Goal: Transaction & Acquisition: Register for event/course

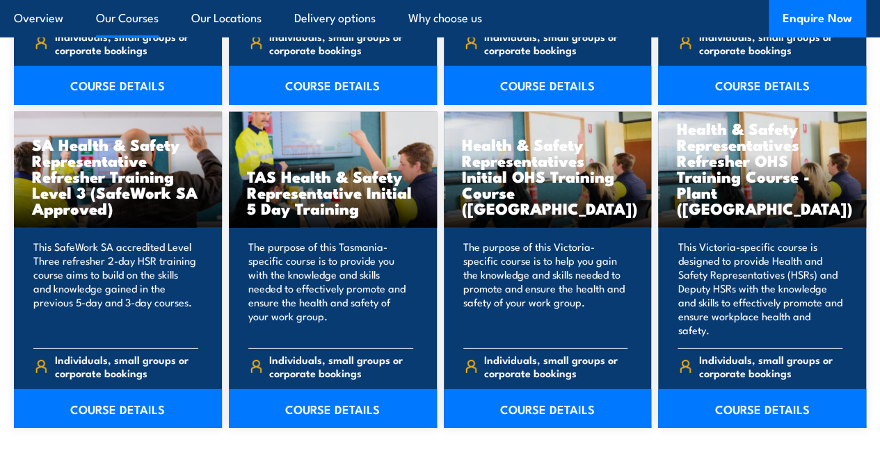
scroll to position [2019, 0]
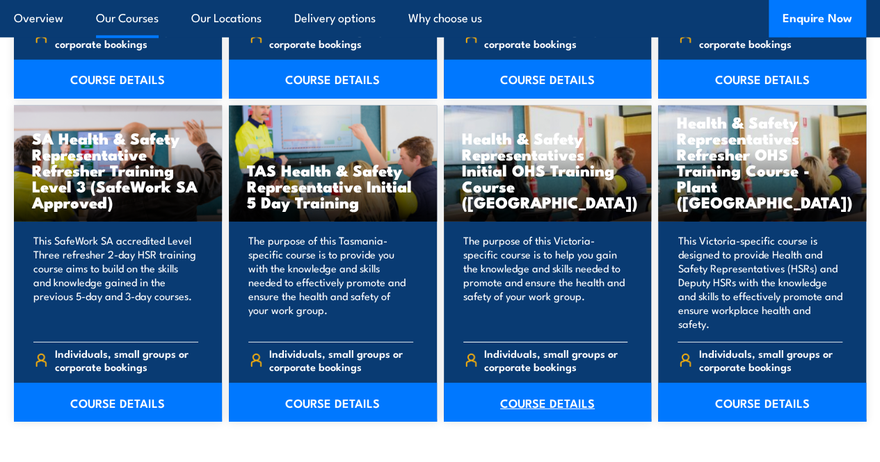
click at [529, 422] on link "COURSE DETAILS" at bounding box center [548, 402] width 208 height 39
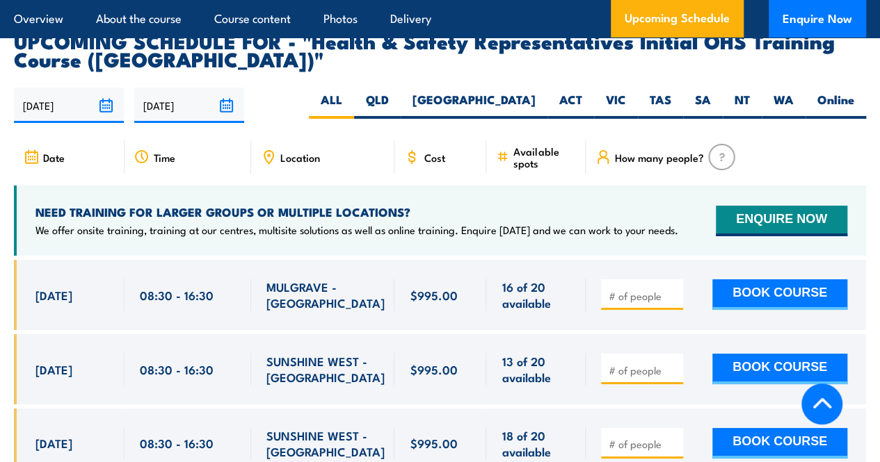
scroll to position [2409, 0]
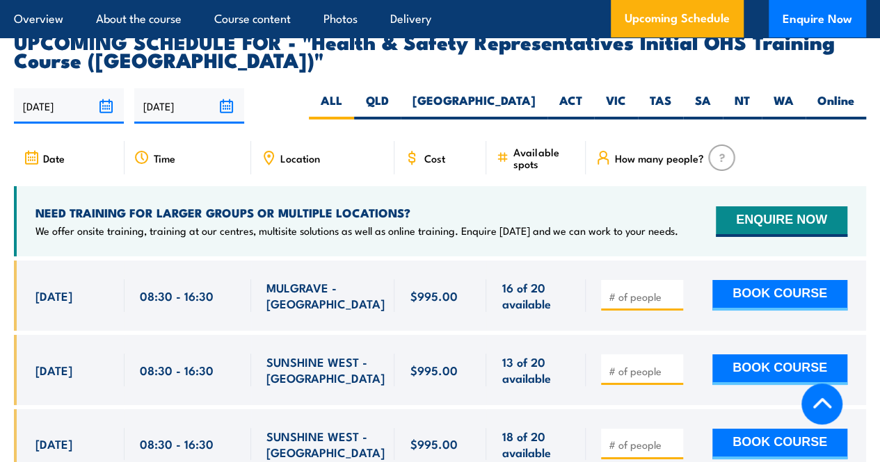
click at [626, 304] on input "number" at bounding box center [644, 297] width 70 height 14
type input "1"
click at [766, 305] on button "BOOK COURSE" at bounding box center [779, 295] width 135 height 31
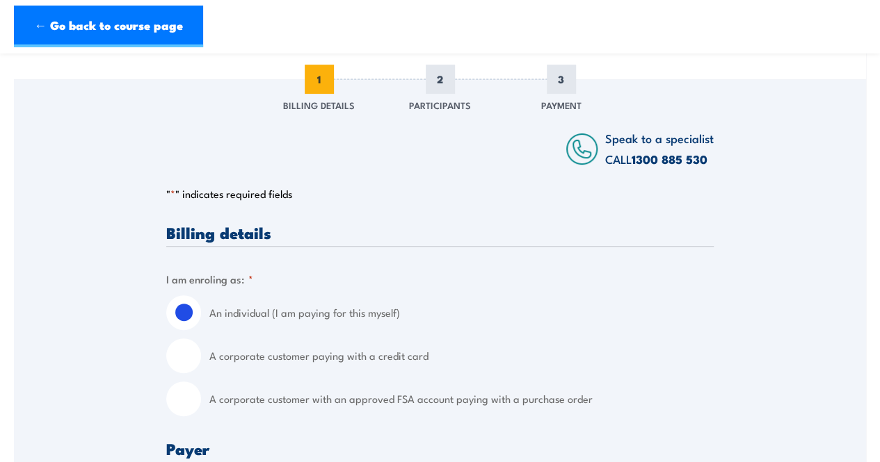
scroll to position [186, 0]
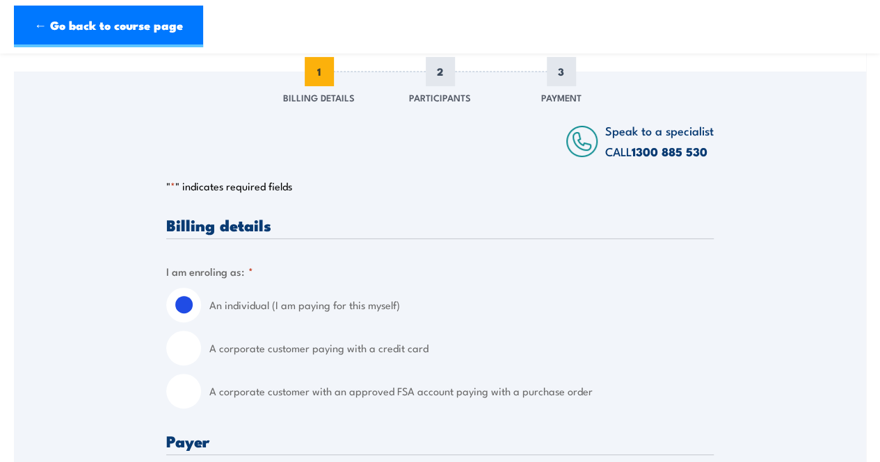
click at [250, 396] on label "A corporate customer with an approved FSA account paying with a purchase order" at bounding box center [461, 391] width 504 height 35
click at [201, 396] on input "A corporate customer with an approved FSA account paying with a purchase order" at bounding box center [183, 391] width 35 height 35
radio input "true"
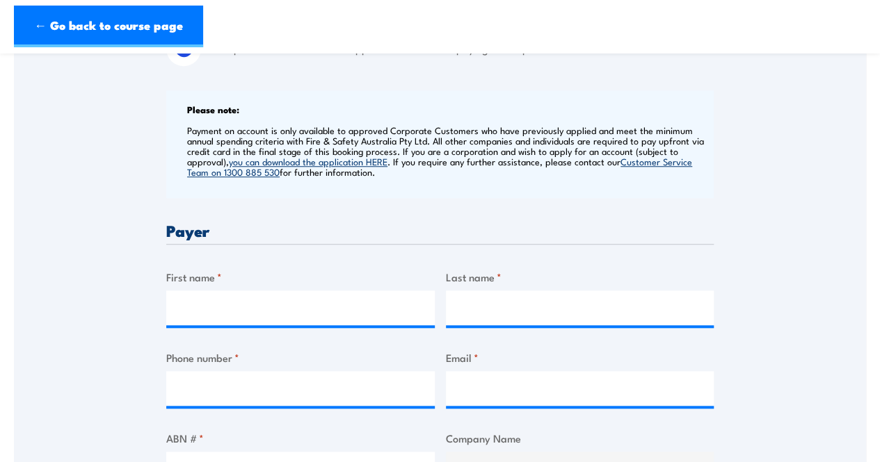
scroll to position [530, 0]
click at [256, 298] on input "First name *" at bounding box center [300, 307] width 268 height 35
type input "Alan"
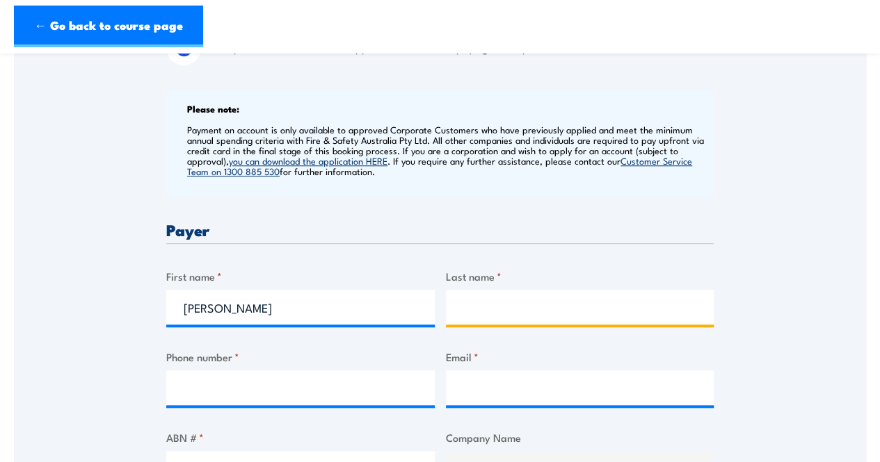
type input "Ananyas"
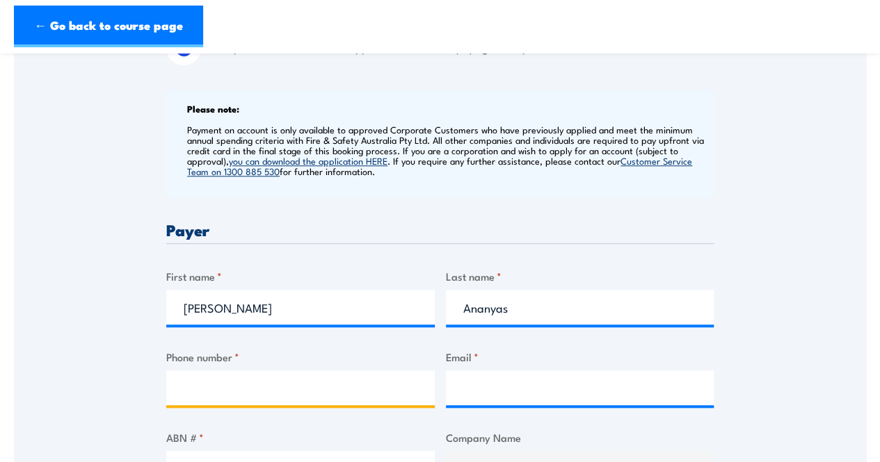
type input "0437037524"
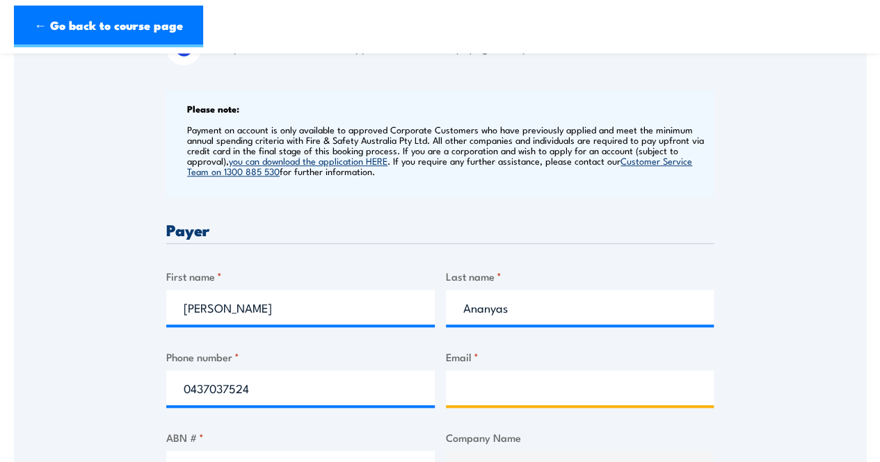
type input "alan.ananyas@rjeglobal.com"
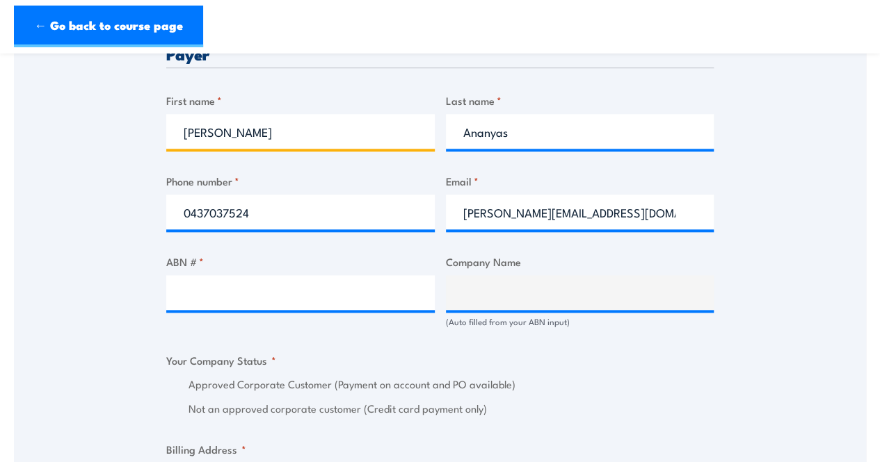
scroll to position [715, 0]
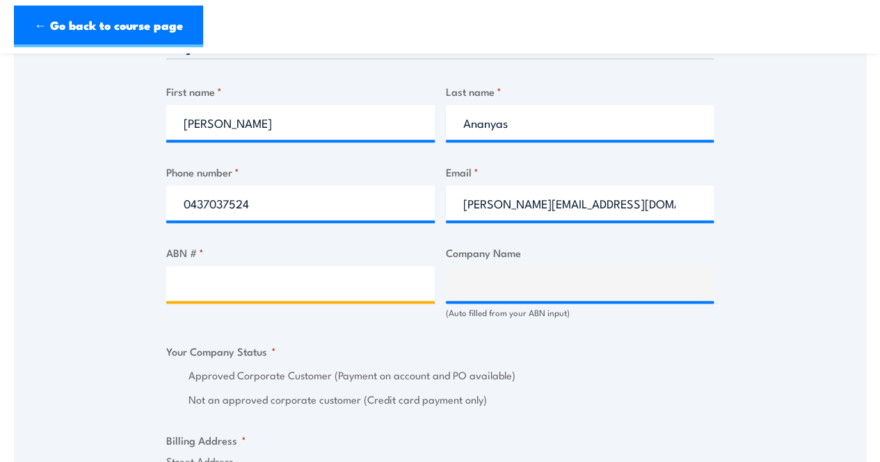
click at [283, 285] on input "ABN # *" at bounding box center [300, 283] width 268 height 35
paste input "79 607 859 852"
type input "79 607 859 852"
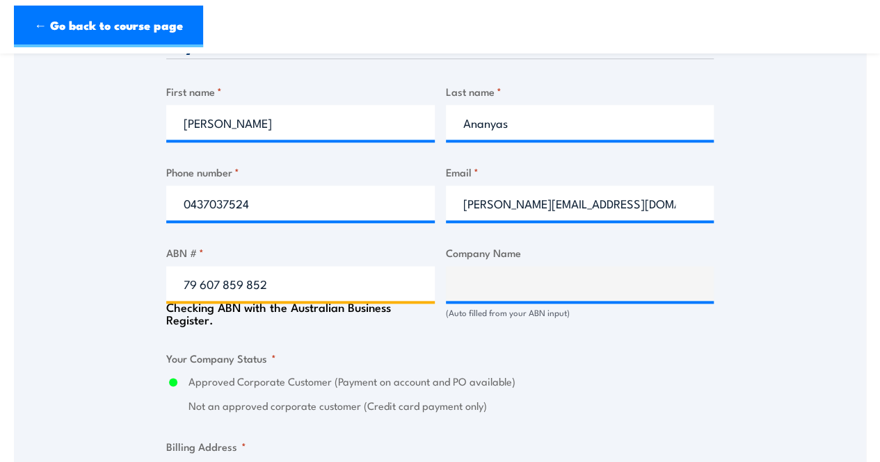
type input "RJE GLOBAL PTY LTD"
radio input "true"
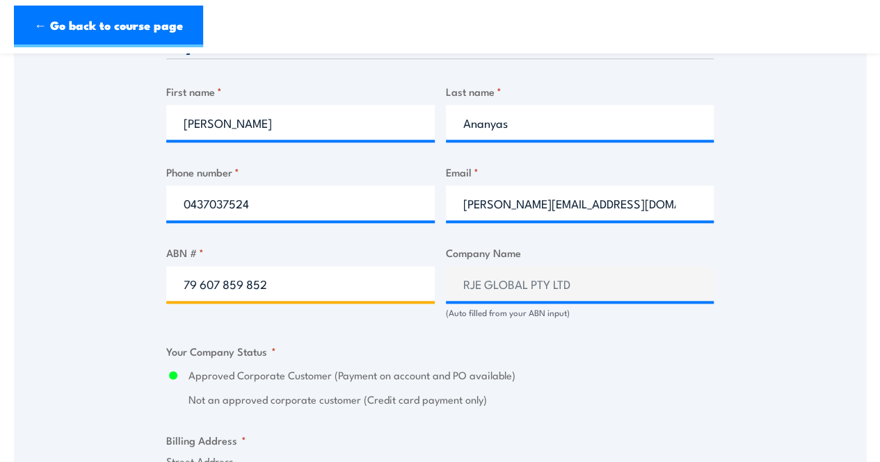
type input "79 607 859 852"
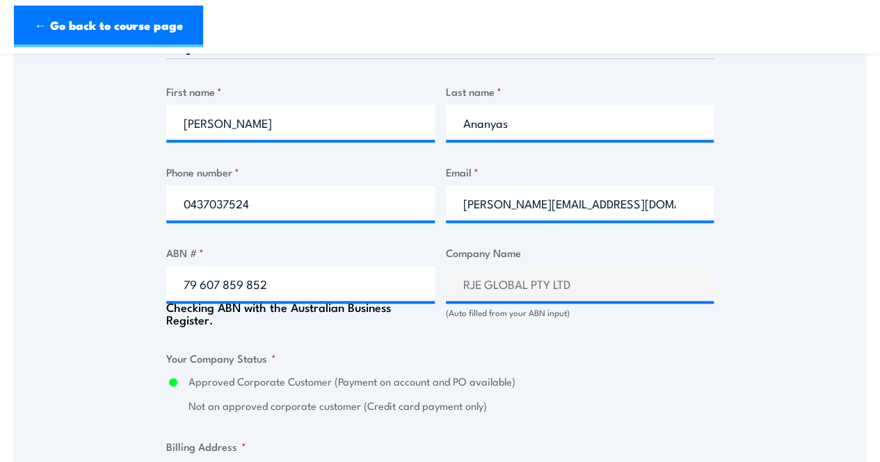
click at [102, 305] on div "Speak to a specialist CALL 1300 885 530 CALL 1300 885 530 " * " indicates requi…" at bounding box center [440, 328] width 852 height 1570
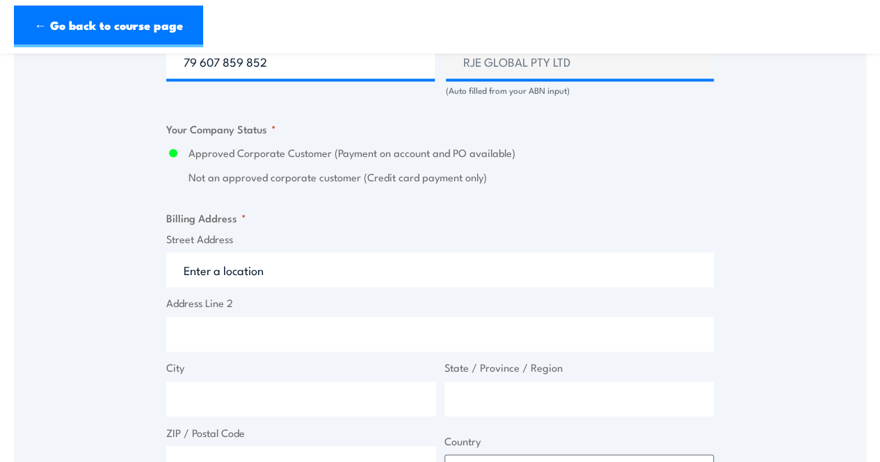
scroll to position [938, 0]
click at [299, 268] on input "Street Address" at bounding box center [439, 269] width 547 height 35
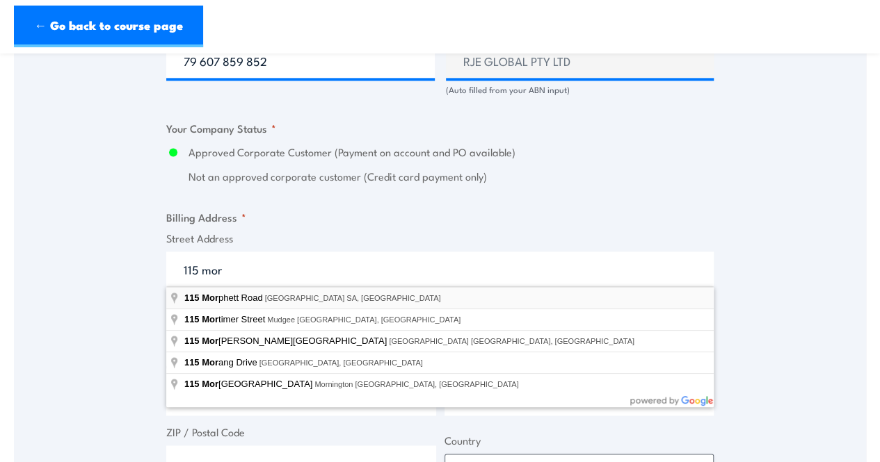
type input "115 Morphett Road, Morphettville SA, Australia"
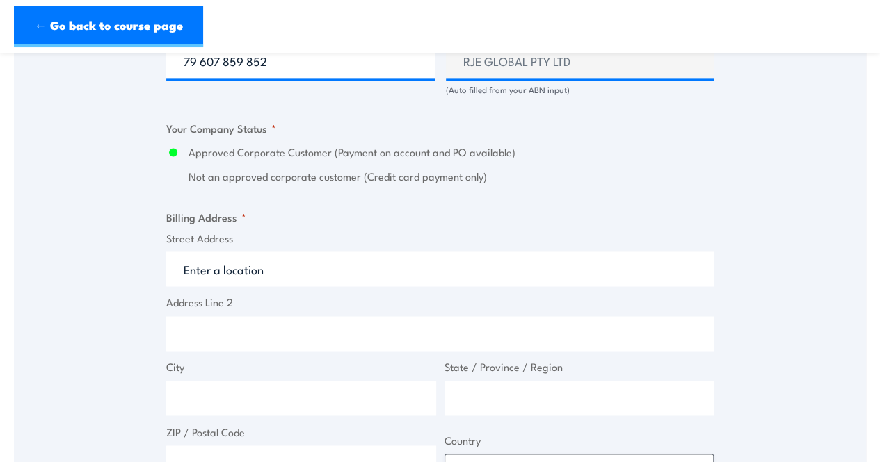
type input "115 Morphett Rd"
type input "Morphettville"
type input "South Australia"
type input "5043"
select select "Australia"
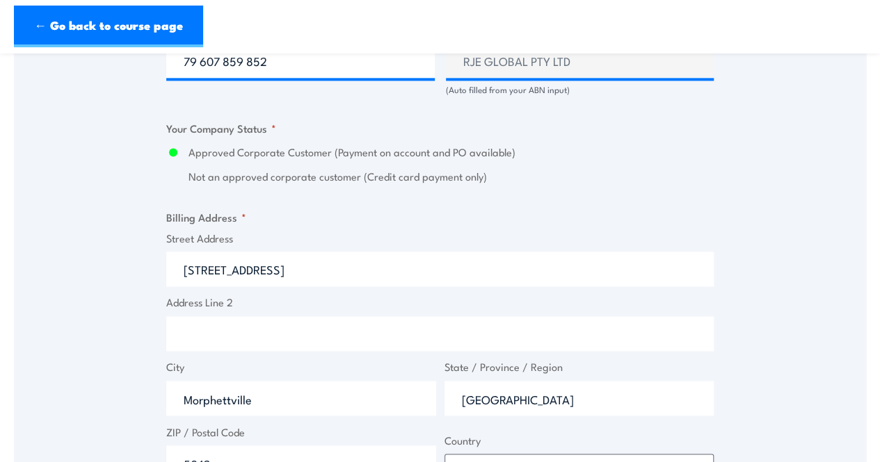
click at [111, 316] on div "Speak to a specialist CALL 1300 885 530 CALL 1300 885 530 " * " indicates requi…" at bounding box center [440, 102] width 852 height 1564
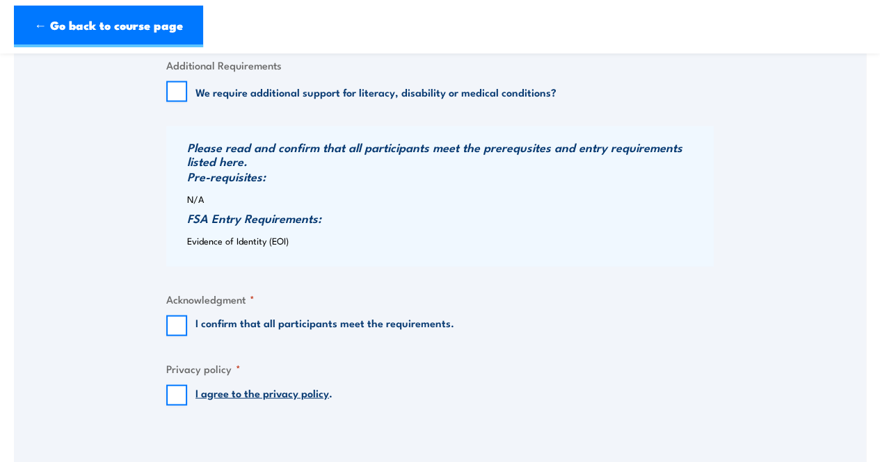
scroll to position [1387, 0]
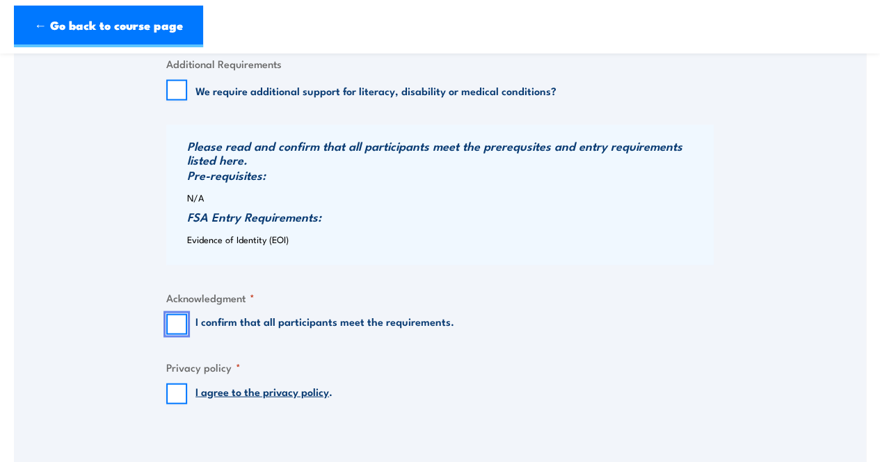
click at [173, 323] on input "I confirm that all participants meet the requirements." at bounding box center [176, 324] width 21 height 21
checkbox input "true"
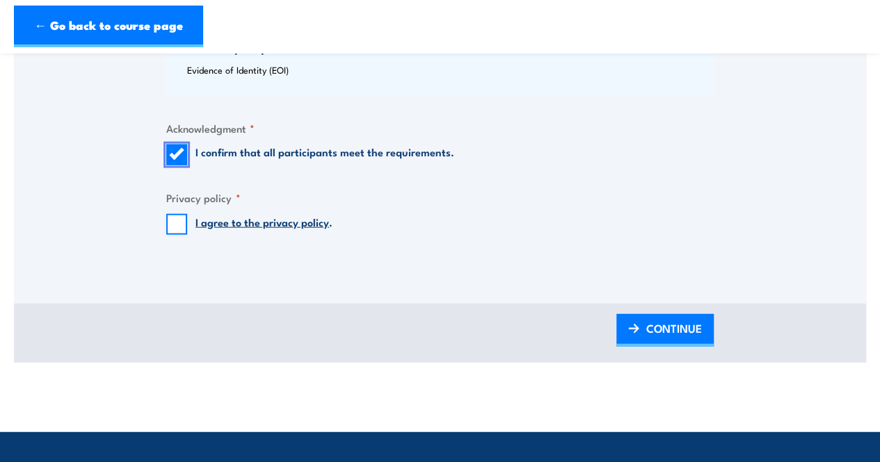
scroll to position [1558, 0]
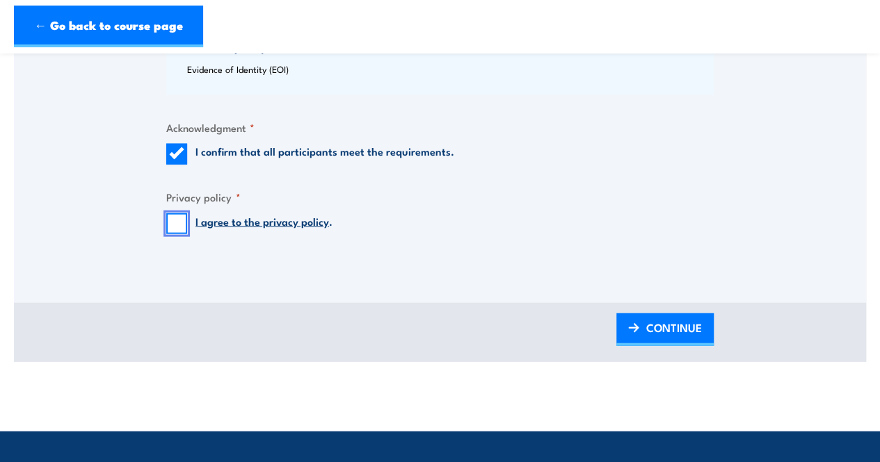
click at [178, 233] on input "I agree to the privacy policy ." at bounding box center [176, 224] width 21 height 21
checkbox input "true"
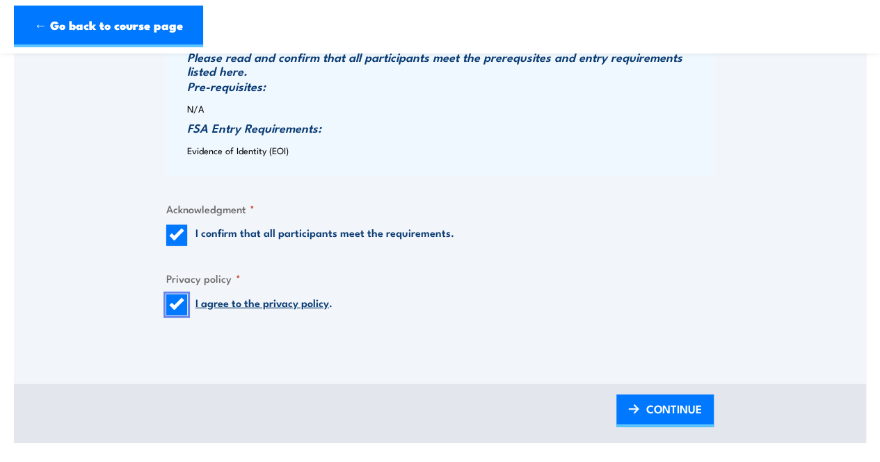
scroll to position [1494, 0]
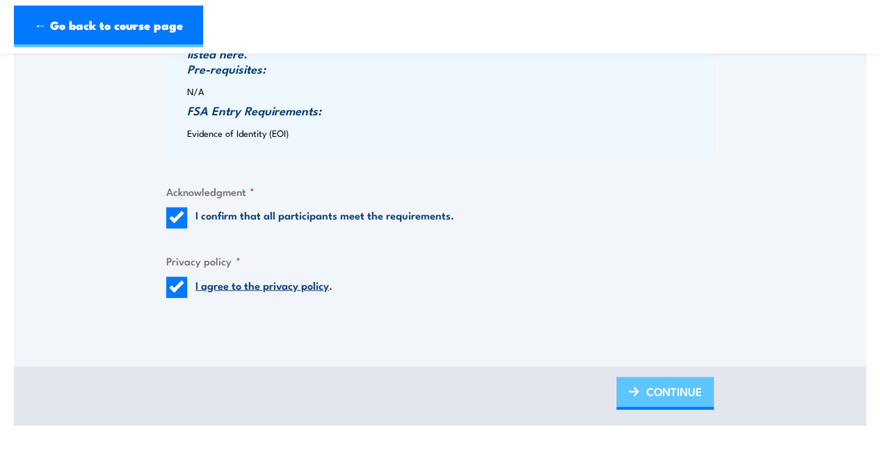
click at [668, 387] on span "CONTINUE" at bounding box center [674, 391] width 56 height 37
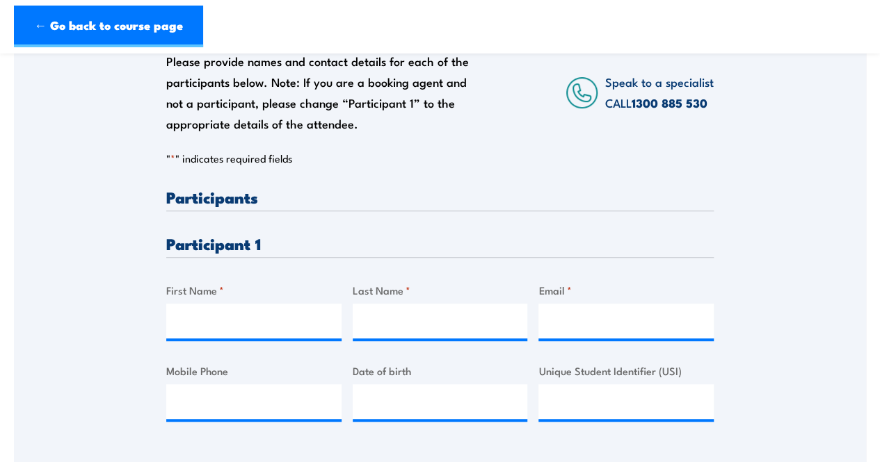
scroll to position [269, 0]
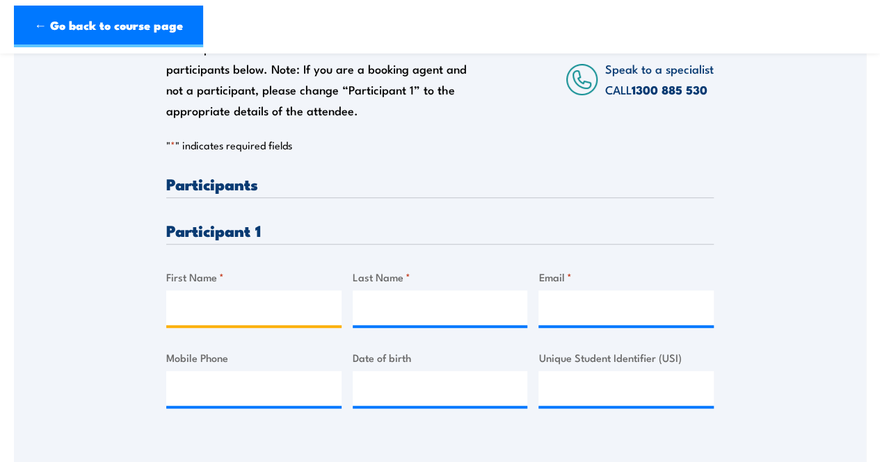
click at [200, 309] on input "First Name *" at bounding box center [253, 308] width 175 height 35
click at [366, 264] on div "Please provide names and contact details for each of the participants below. No…" at bounding box center [439, 303] width 547 height 255
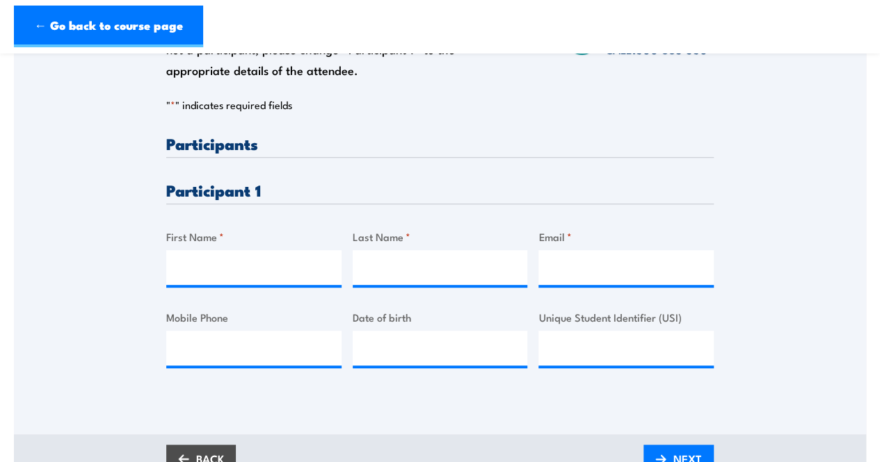
scroll to position [310, 0]
click at [242, 261] on input "First Name *" at bounding box center [253, 267] width 175 height 35
paste input "Luke"
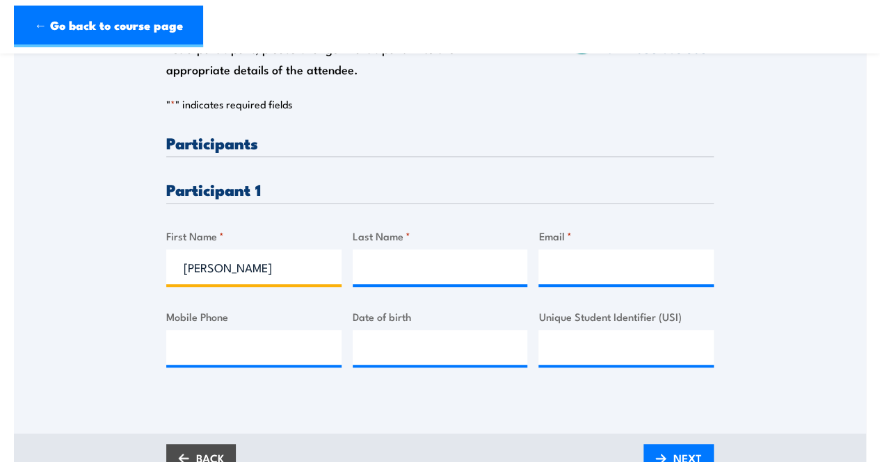
type input "Luke"
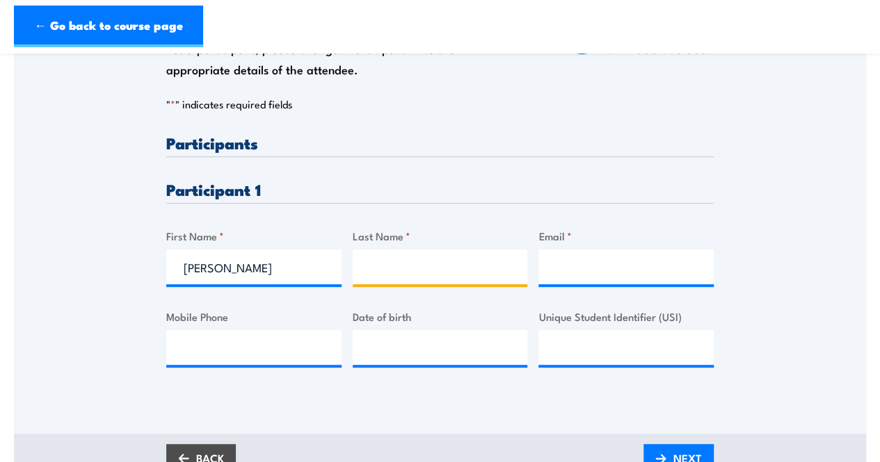
click at [456, 263] on input "Last Name *" at bounding box center [440, 267] width 175 height 35
paste input "McIntosh"
type input "McIntosh"
click at [456, 263] on input "McIntosh" at bounding box center [440, 267] width 175 height 35
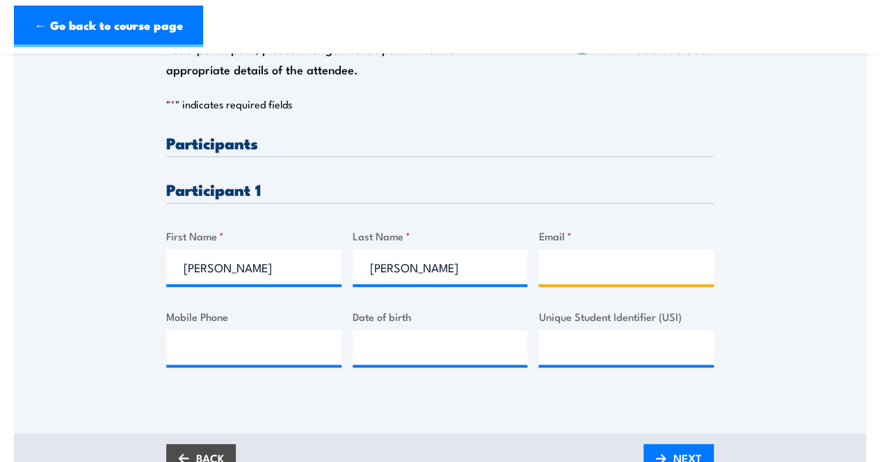
click at [582, 265] on input "Email *" at bounding box center [625, 267] width 175 height 35
paste input "lukemcintosh95@gmail.com"
type input "lukemcintosh95@gmail.com"
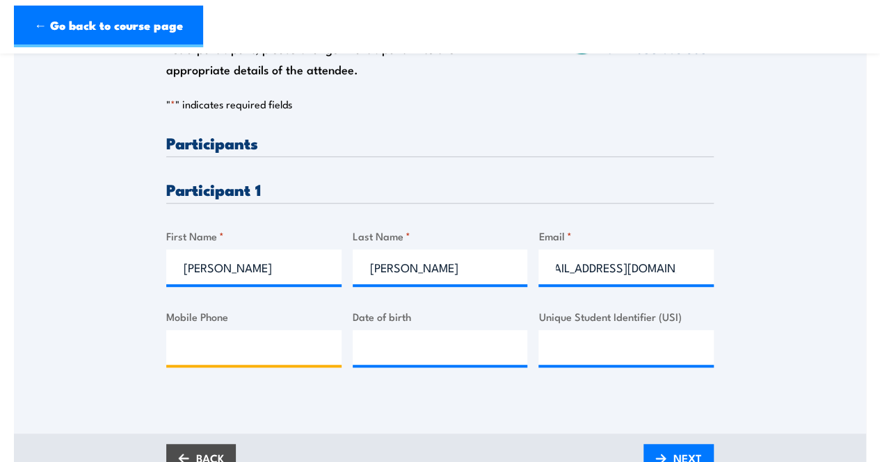
scroll to position [0, 0]
click at [277, 345] on input "Mobile Phone" at bounding box center [253, 347] width 175 height 35
paste input "0432 082 218"
type input "0432082218"
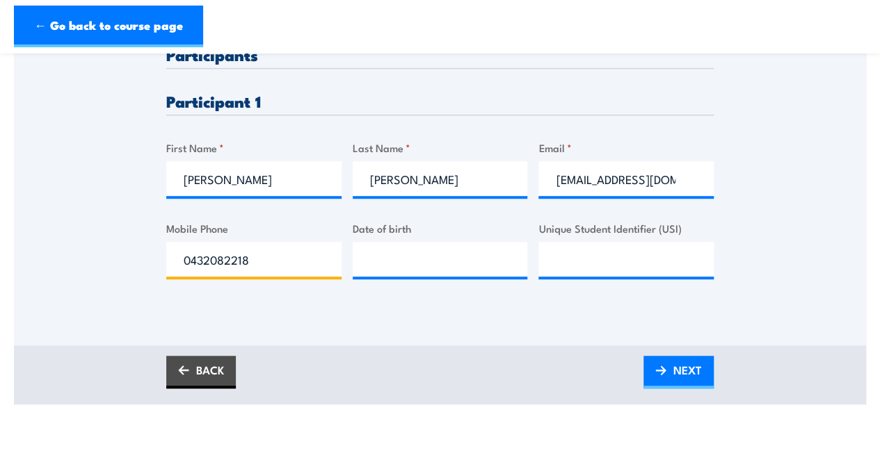
scroll to position [409, 0]
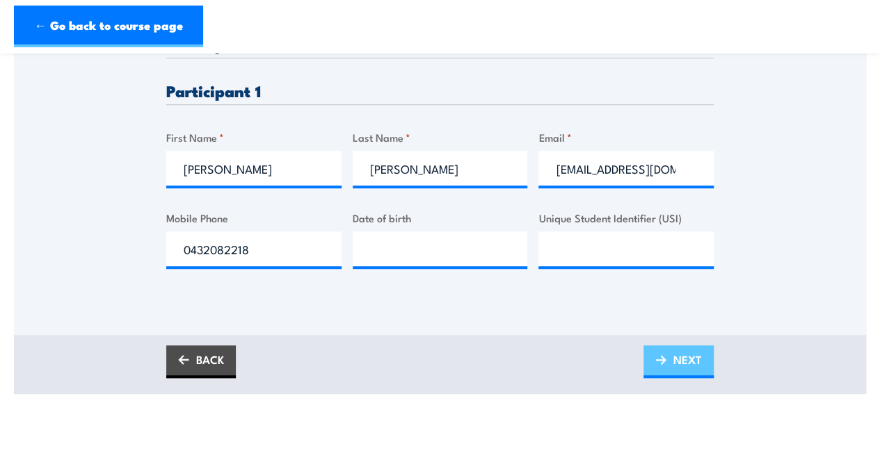
click at [676, 360] on span "NEXT" at bounding box center [687, 359] width 29 height 37
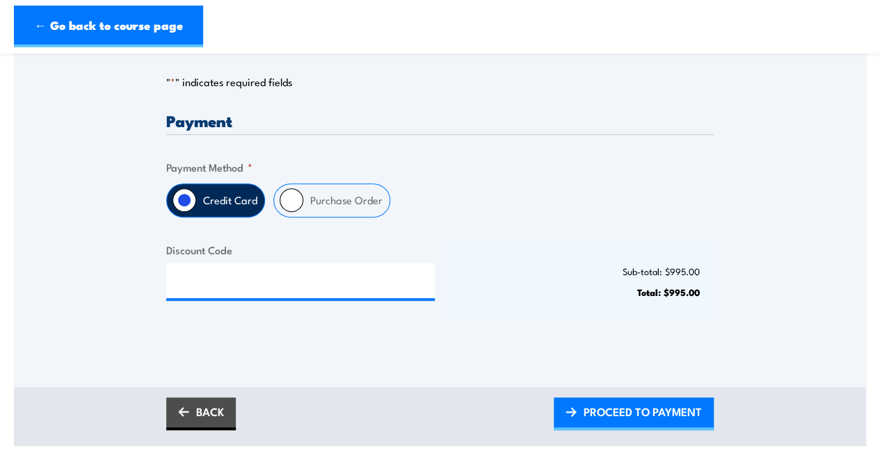
scroll to position [312, 0]
click at [331, 200] on label "Purchase Order" at bounding box center [346, 200] width 86 height 33
click at [303, 200] on input "Purchase Order" at bounding box center [292, 200] width 24 height 24
radio input "true"
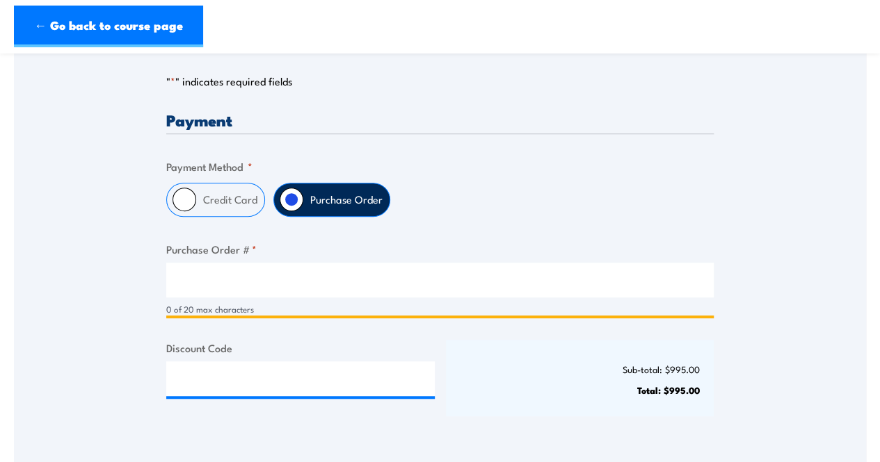
click at [274, 275] on input "Purchase Order # *" at bounding box center [439, 280] width 547 height 35
paste input "5933-034-3328"
type input "5933-034-3328"
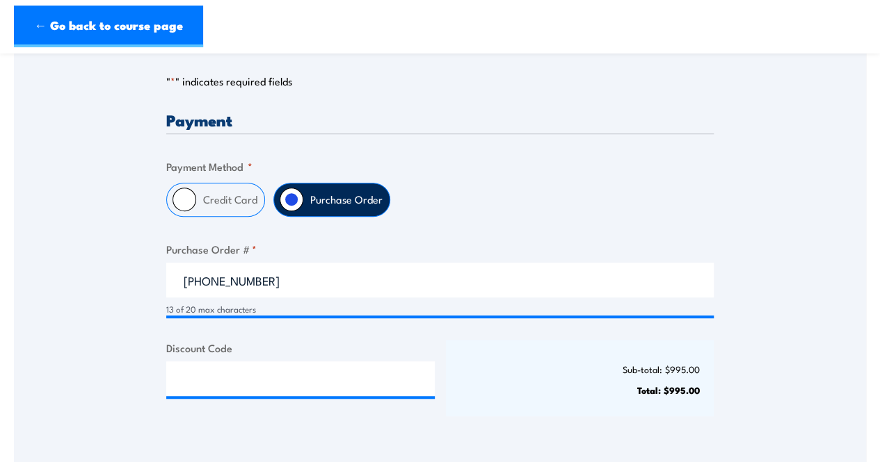
click at [406, 334] on div "Payment Only approved companies can use purchase orders. If you would like to b…" at bounding box center [439, 276] width 547 height 329
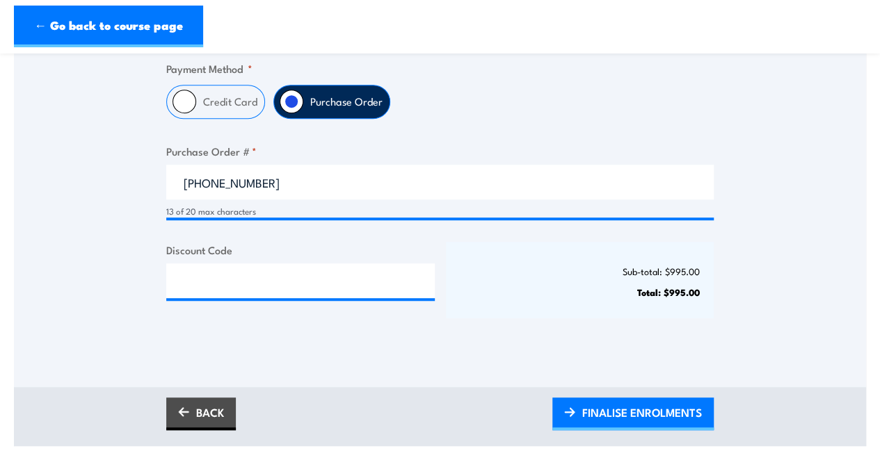
scroll to position [422, 0]
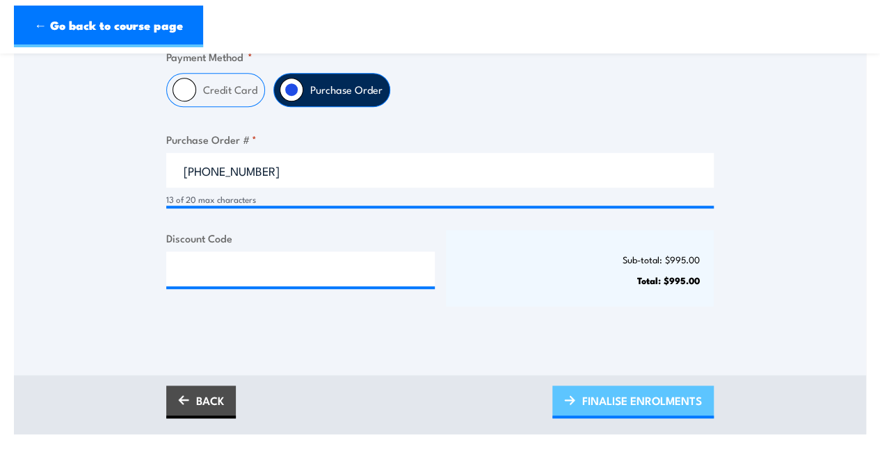
click at [587, 404] on span "FINALISE ENROLMENTS" at bounding box center [642, 400] width 120 height 37
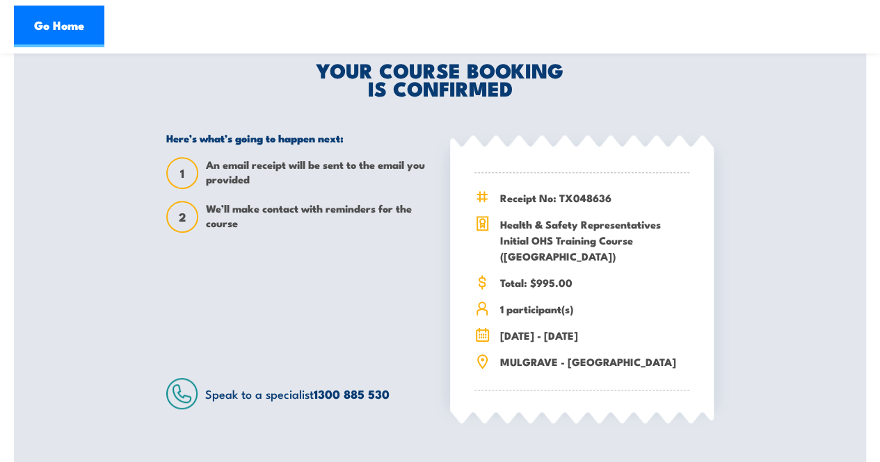
scroll to position [321, 0]
